Goal: Communication & Community: Answer question/provide support

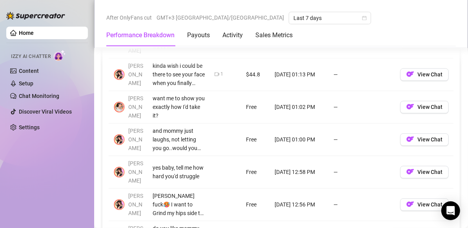
scroll to position [855, 0]
click at [428, 134] on button "View Chat" at bounding box center [424, 140] width 49 height 13
click at [422, 137] on span "View Chat" at bounding box center [430, 140] width 25 height 6
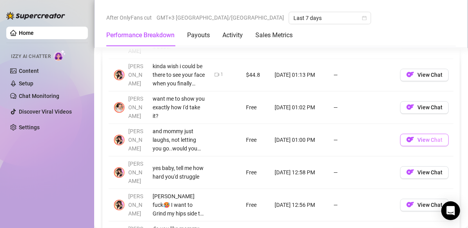
click at [422, 137] on span "View Chat" at bounding box center [430, 140] width 25 height 6
click at [420, 104] on span "View Chat" at bounding box center [430, 107] width 25 height 6
